Goal: Task Accomplishment & Management: Manage account settings

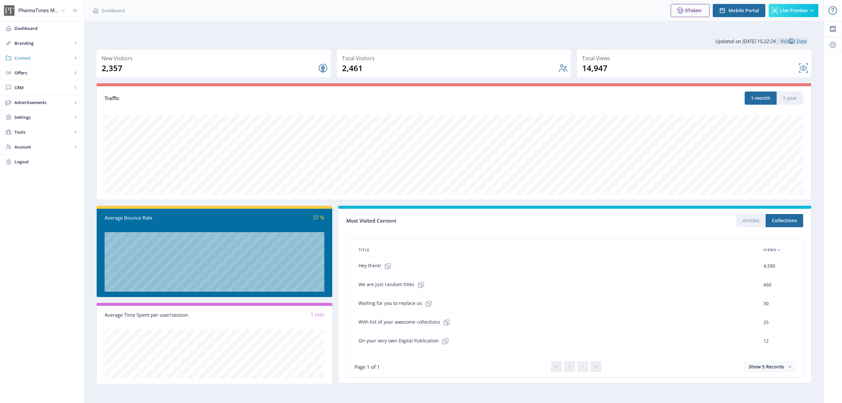
click at [28, 52] on link "Content" at bounding box center [42, 58] width 84 height 14
click at [37, 87] on span "Collections" at bounding box center [49, 87] width 57 height 7
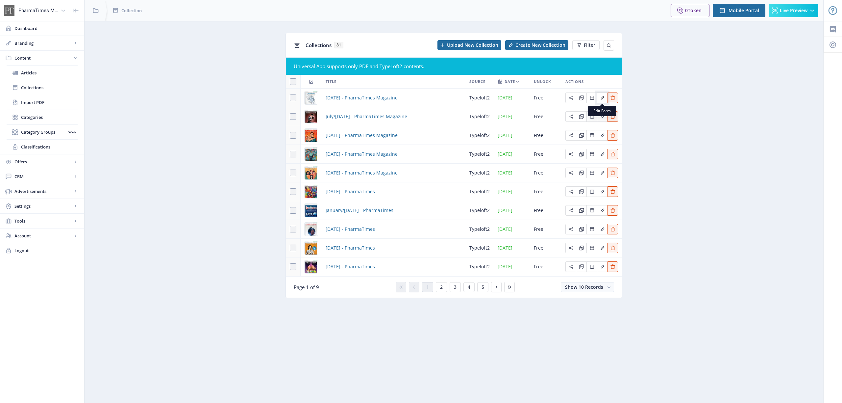
click at [605, 98] on button "Edit page" at bounding box center [602, 97] width 11 height 11
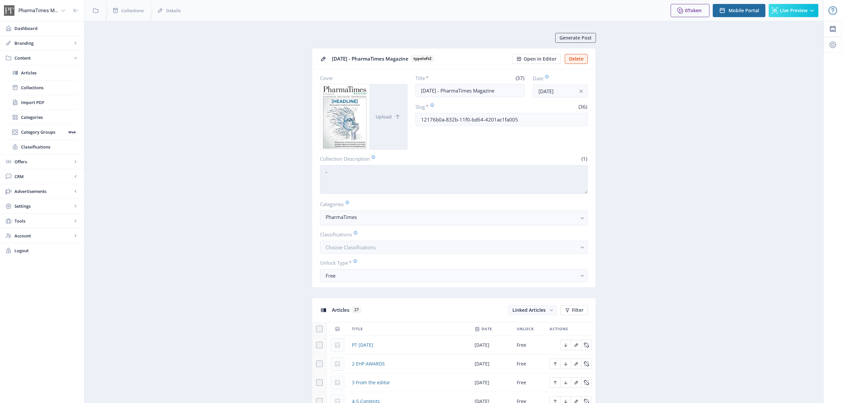
click at [393, 174] on textarea "-" at bounding box center [454, 179] width 268 height 29
paste textarea "The new era of pharma is not just here – we are living through it. Our latest i…"
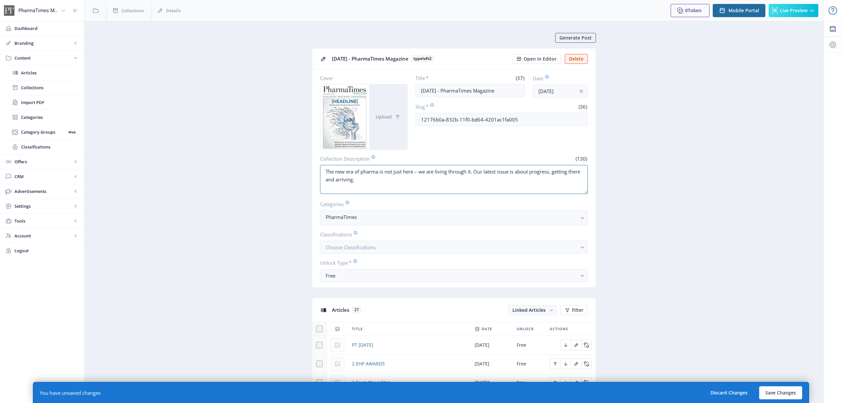
type textarea "The new era of pharma is not just here – we are living through it. Our latest i…"
click at [787, 390] on button "Save Changes" at bounding box center [780, 392] width 43 height 13
